Goal: Find specific page/section: Find specific page/section

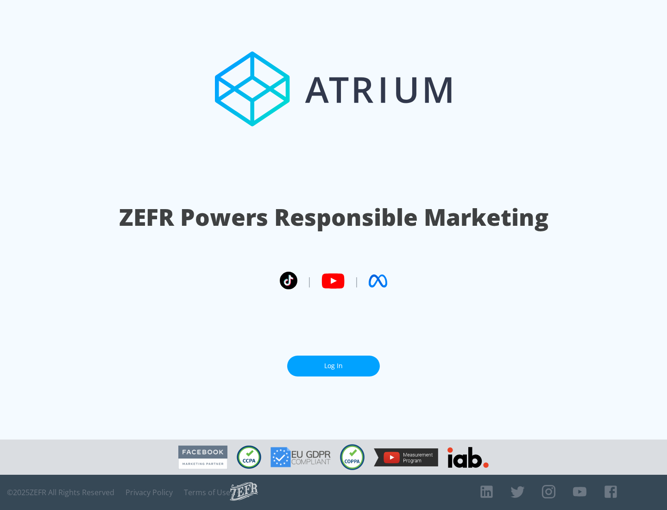
click at [334, 362] on link "Log In" at bounding box center [333, 365] width 93 height 21
